Goal: Navigation & Orientation: Understand site structure

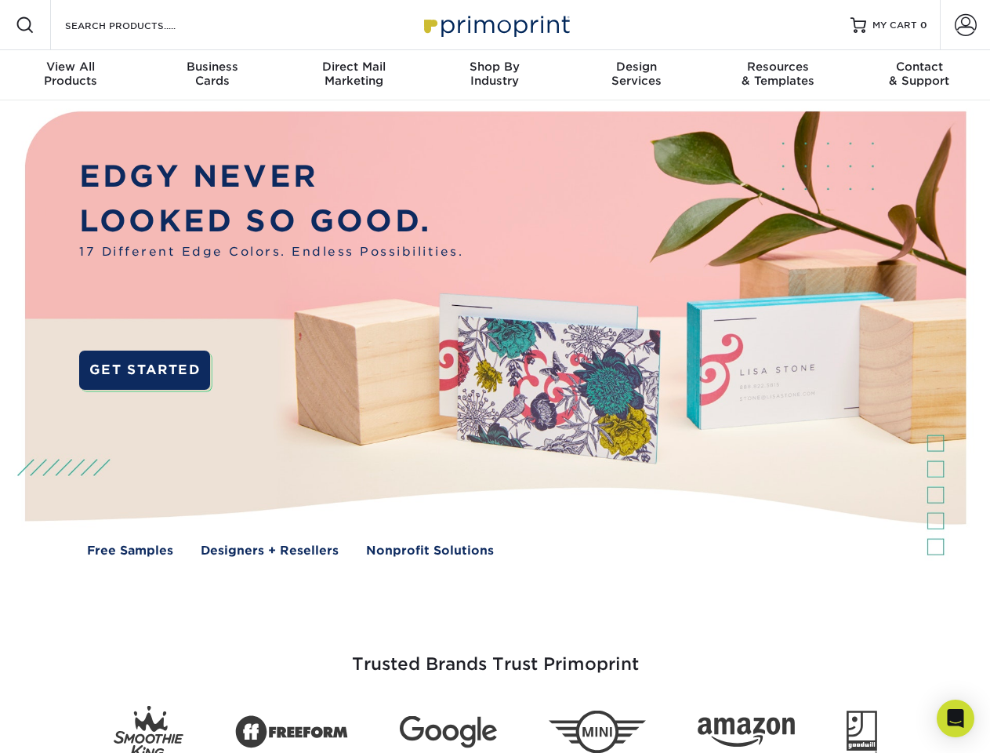
click at [495, 376] on img at bounding box center [495, 345] width 980 height 490
click at [25, 25] on span at bounding box center [25, 25] width 19 height 19
click at [965, 25] on span at bounding box center [966, 25] width 22 height 22
click at [71, 75] on div "View All Products" at bounding box center [70, 74] width 141 height 28
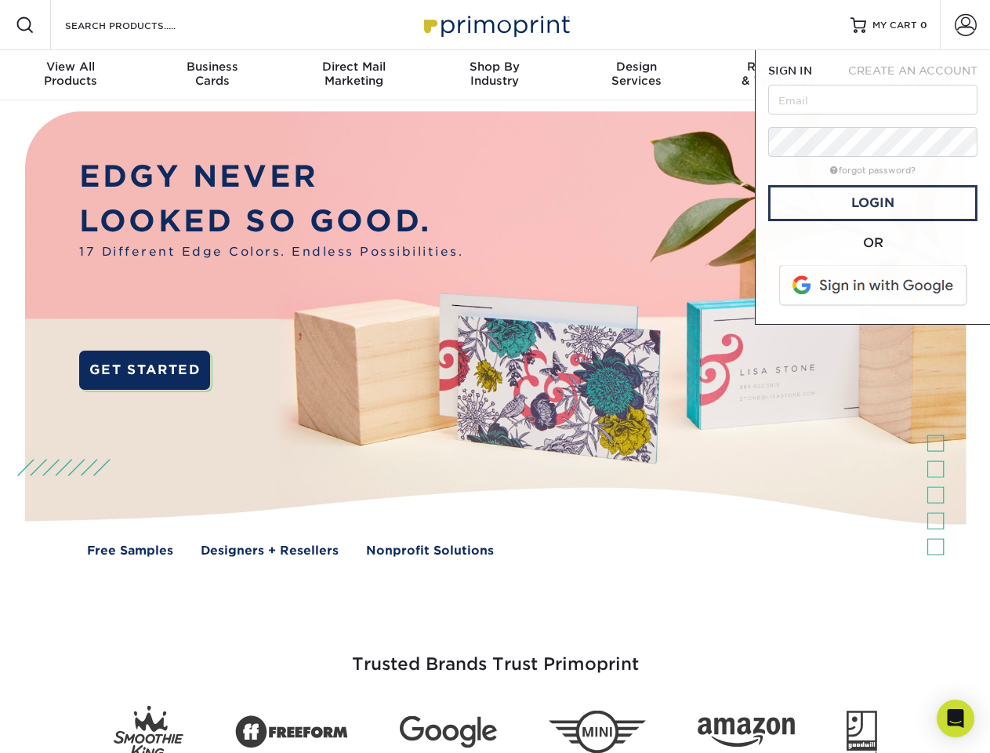
click at [212, 75] on div "Business Cards" at bounding box center [211, 74] width 141 height 28
click at [354, 75] on div "Direct Mail Marketing" at bounding box center [353, 74] width 141 height 28
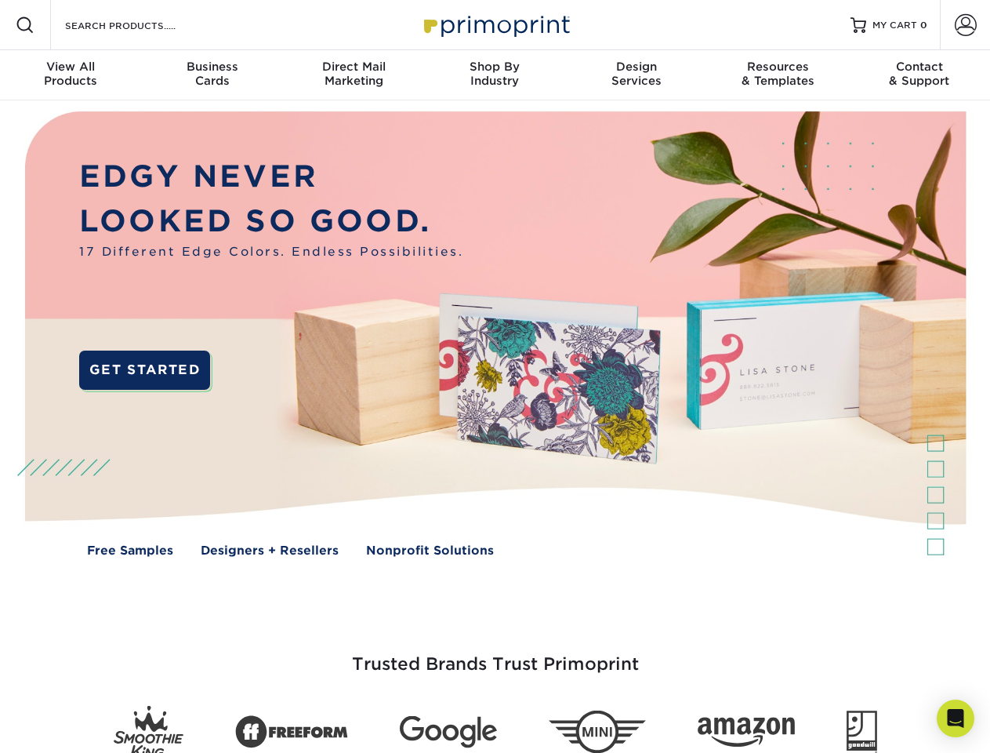
click at [495, 75] on div "Shop By Industry" at bounding box center [494, 74] width 141 height 28
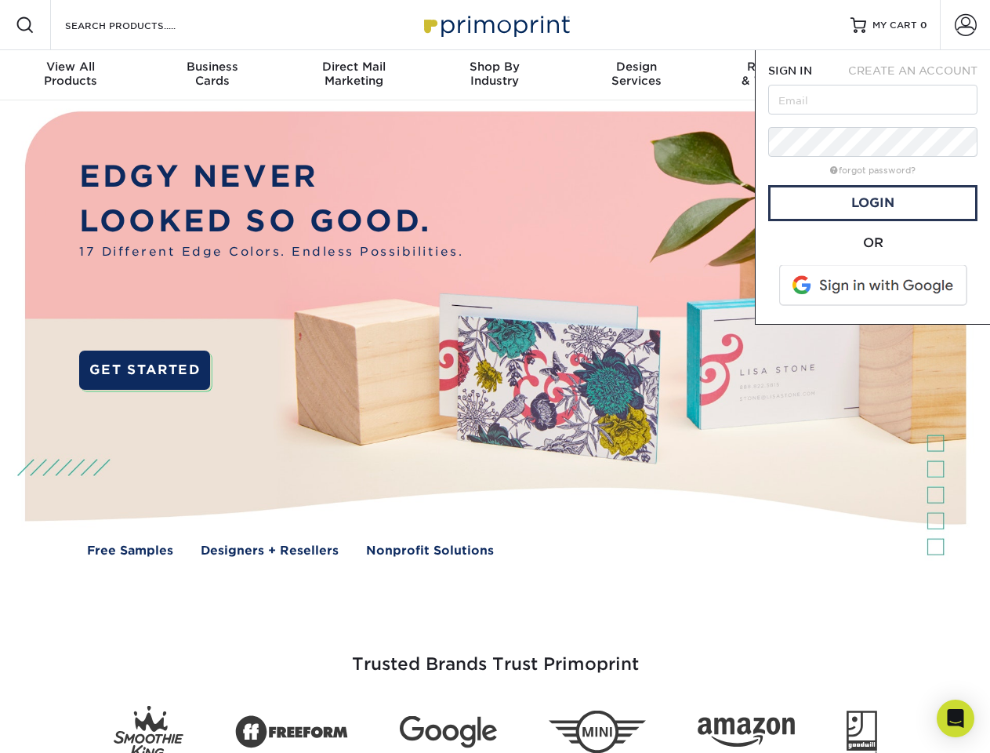
click at [637, 75] on div "Design Services" at bounding box center [636, 74] width 141 height 28
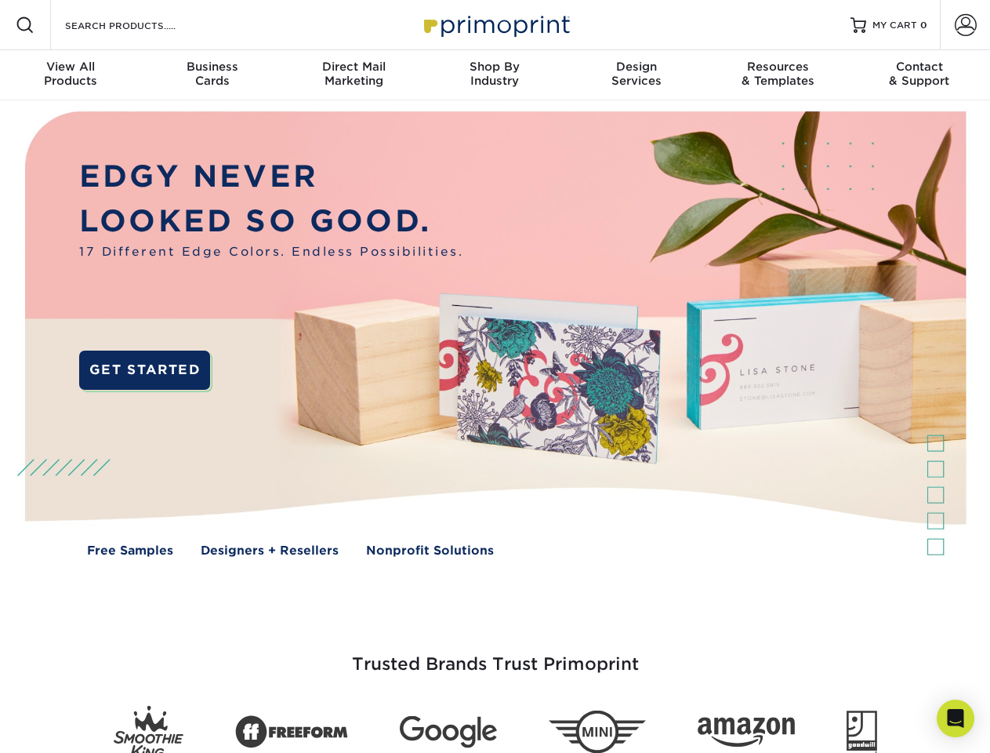
click at [778, 75] on span "SIGN IN" at bounding box center [790, 70] width 44 height 13
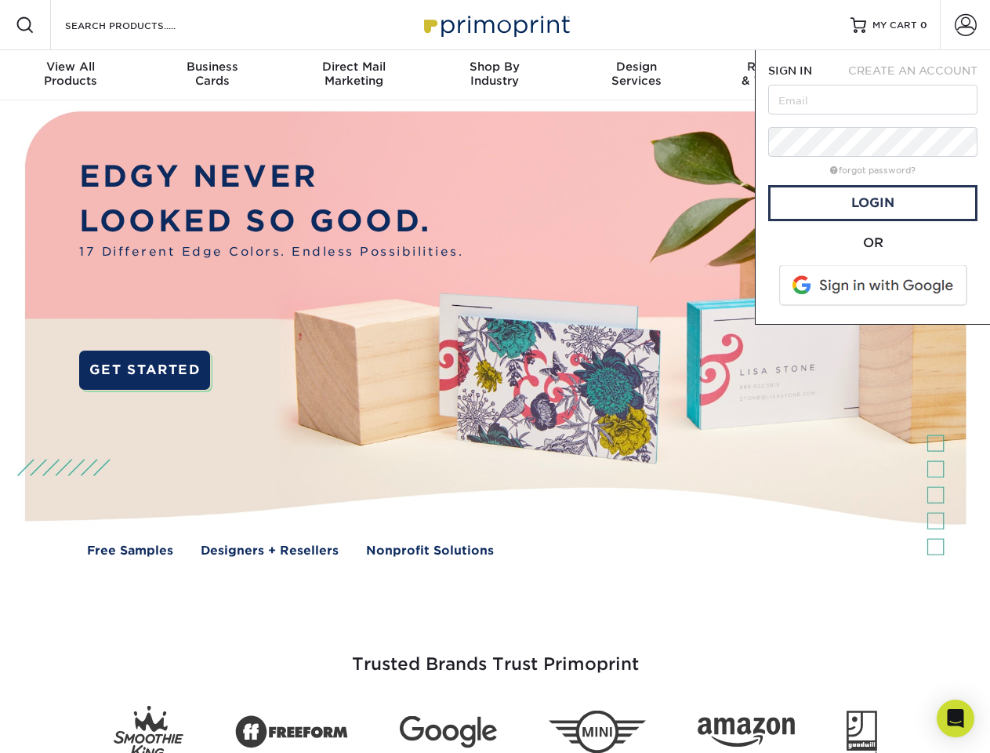
click at [920, 75] on div "Contact & Support" at bounding box center [919, 74] width 141 height 28
